Goal: Task Accomplishment & Management: Manage account settings

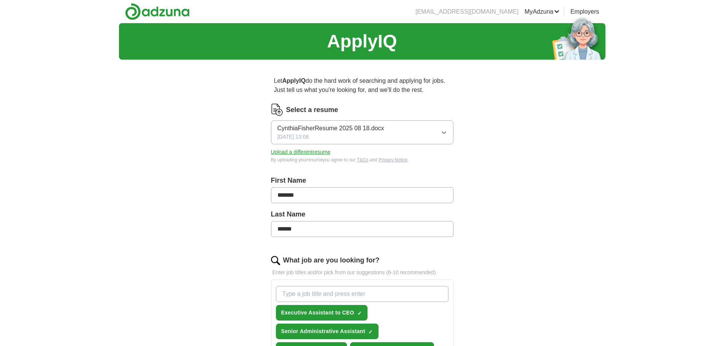
click at [294, 152] on button "Upload a different resume" at bounding box center [301, 152] width 60 height 8
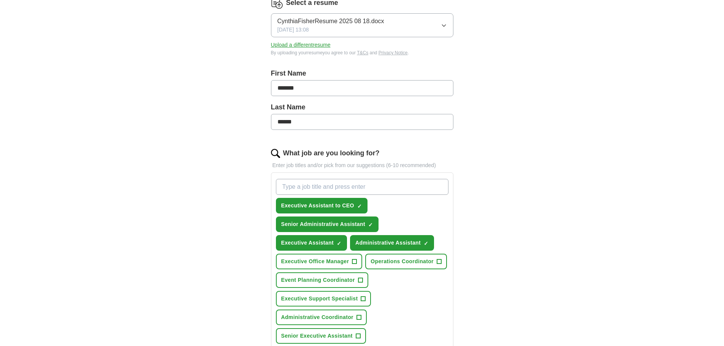
scroll to position [152, 0]
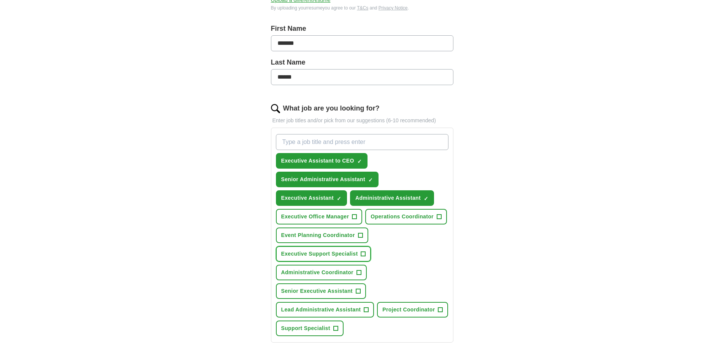
click at [363, 253] on span "+" at bounding box center [363, 254] width 5 height 6
click at [359, 291] on span "+" at bounding box center [358, 292] width 5 height 6
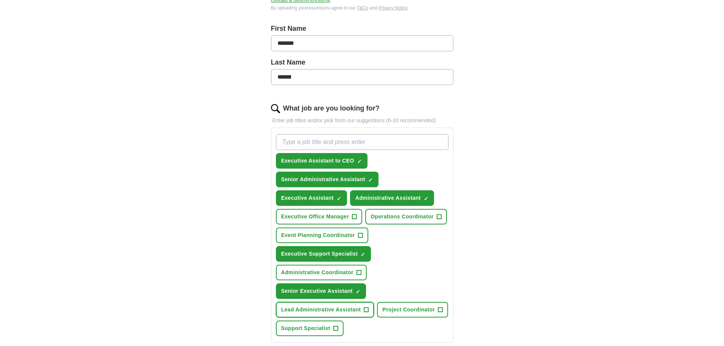
click at [364, 308] on span "+" at bounding box center [366, 310] width 5 height 6
click at [337, 328] on span "+" at bounding box center [335, 329] width 5 height 6
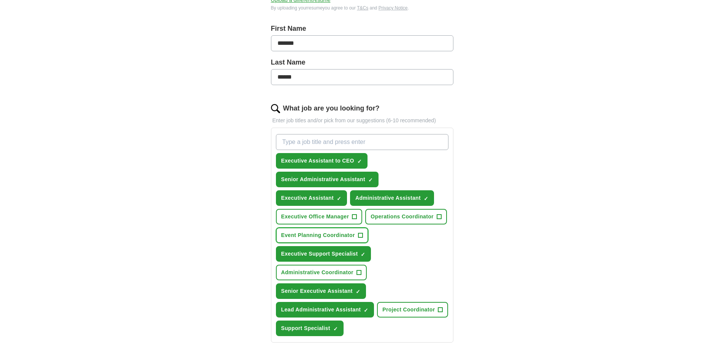
click at [360, 234] on span "+" at bounding box center [360, 236] width 5 height 6
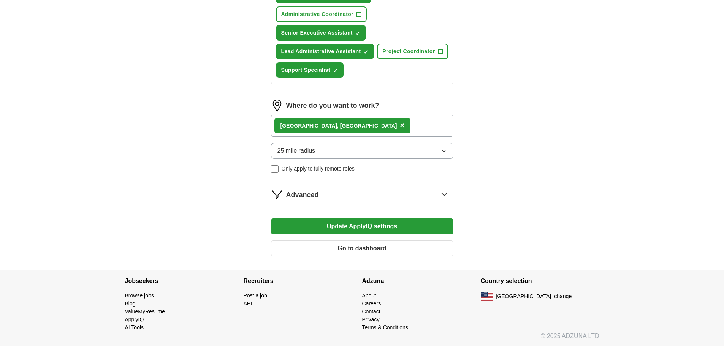
scroll to position [411, 0]
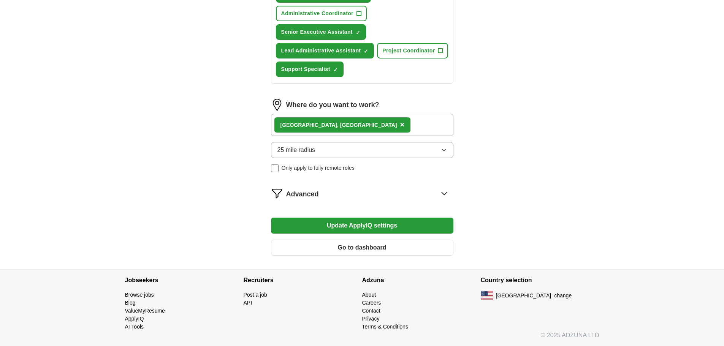
click at [445, 192] on icon at bounding box center [444, 193] width 12 height 12
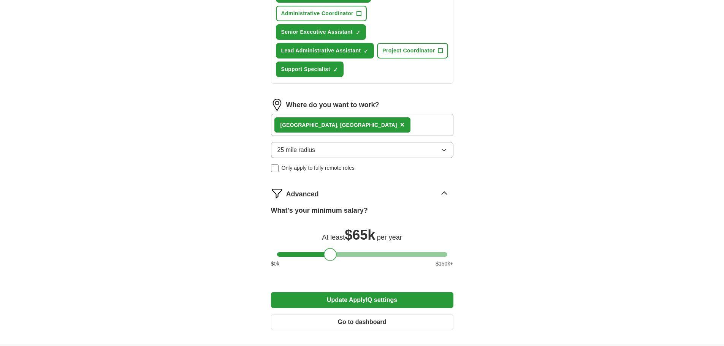
drag, startPoint x: 338, startPoint y: 253, endPoint x: 332, endPoint y: 251, distance: 6.7
click at [332, 251] on div at bounding box center [330, 254] width 13 height 13
click at [357, 298] on button "Update ApplyIQ settings" at bounding box center [362, 300] width 183 height 16
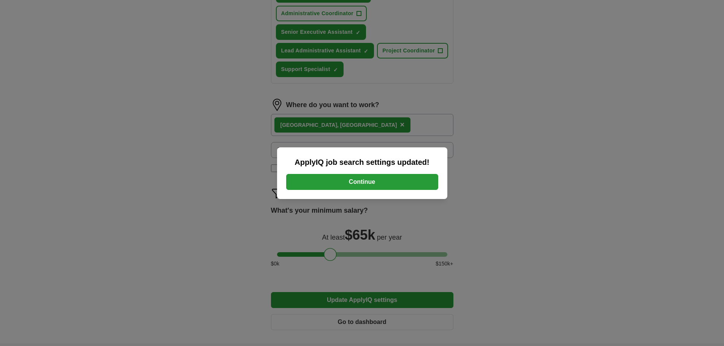
click at [362, 182] on button "Continue" at bounding box center [362, 182] width 152 height 16
